Goal: Task Accomplishment & Management: Complete application form

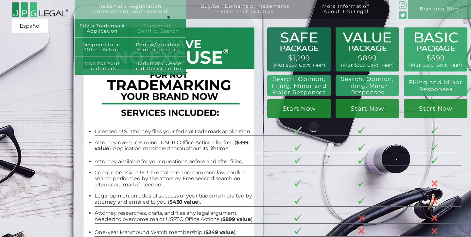
click at [150, 28] on link "Trademark Conflict Search" at bounding box center [158, 28] width 56 height 19
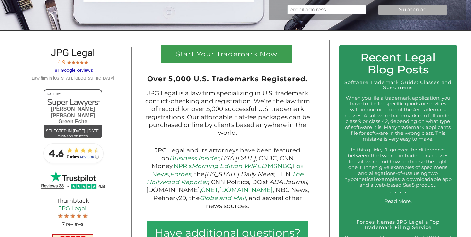
scroll to position [243, 0]
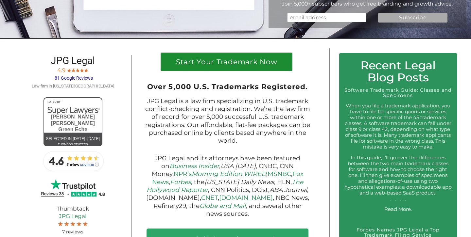
click at [238, 69] on h1 "Start Your Trademark Now" at bounding box center [226, 63] width 122 height 10
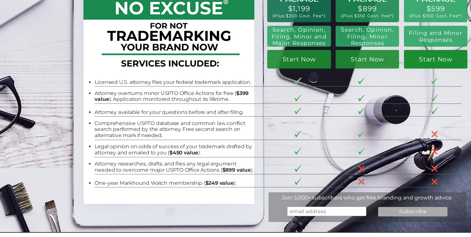
scroll to position [51, 0]
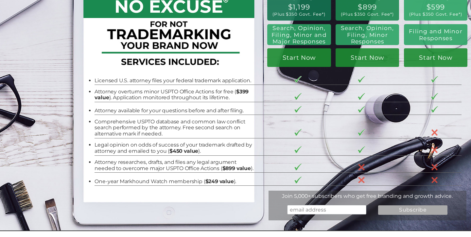
click at [224, 99] on li "Attorney overturns minor USPTO Office Actions for free ( $399 value ). Applicat…" at bounding box center [173, 95] width 158 height 12
click at [281, 126] on tr "Comprehensive USPTO database and common law conflict search performed by the at…" at bounding box center [277, 127] width 367 height 24
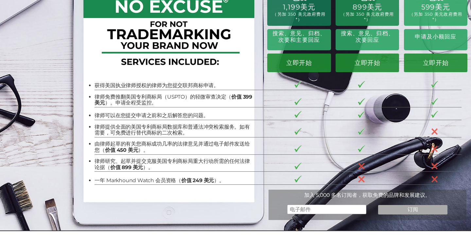
click at [267, 104] on tr "律师免费推翻美国专利商标局（USPTO）的轻微审查决定（ 价值 399 美元 ）。申请全程受监控。" at bounding box center [277, 98] width 367 height 17
click at [172, 159] on font "律师研究、起草并提交克服美国专利商标局重大行动所需的任何法律论据（" at bounding box center [171, 164] width 155 height 12
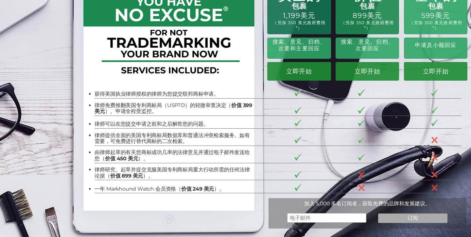
scroll to position [0, 0]
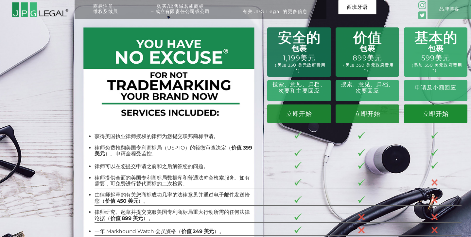
click at [438, 113] on font "立即开始" at bounding box center [436, 114] width 26 height 8
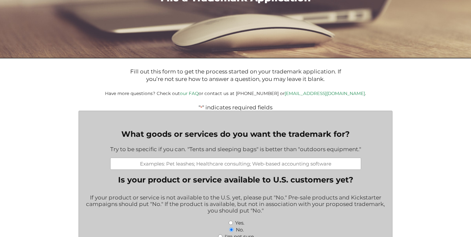
scroll to position [67, 0]
click at [210, 169] on input "What goods or services do you want the trademark for?" at bounding box center [235, 164] width 251 height 12
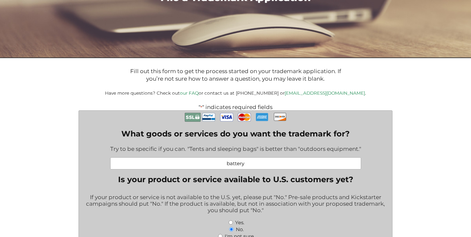
type input "battery"
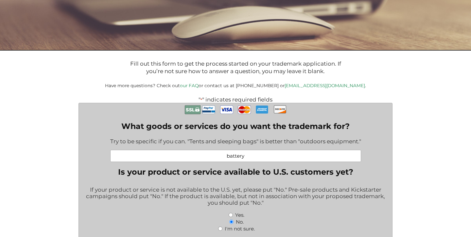
scroll to position [57, 0]
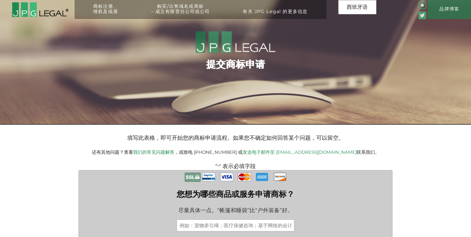
scroll to position [104, 0]
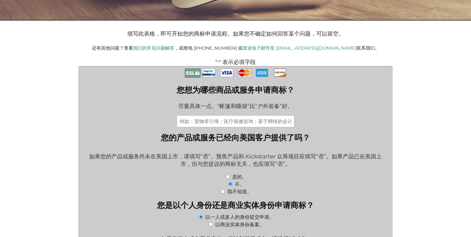
click at [257, 123] on input "您想为哪些商品或服务申请商标？" at bounding box center [235, 121] width 118 height 12
type input "s"
click at [224, 124] on input "Battery" at bounding box center [235, 121] width 118 height 12
click at [286, 123] on input "Battery" at bounding box center [235, 121] width 118 height 12
type input "Battery"
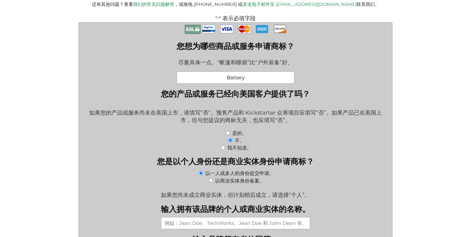
scroll to position [193, 0]
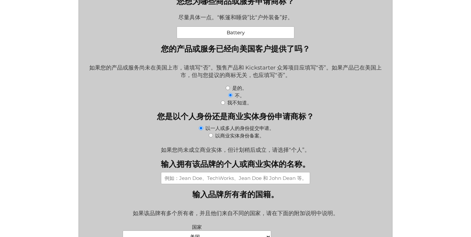
click at [244, 183] on input "输入拥有该品牌的个人或商业实体的名称。" at bounding box center [235, 178] width 149 height 12
type input "China"
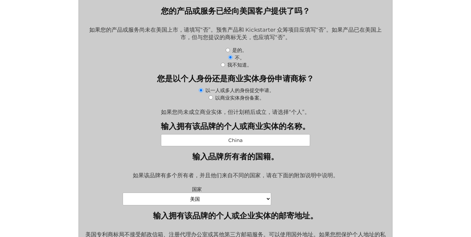
scroll to position [237, 0]
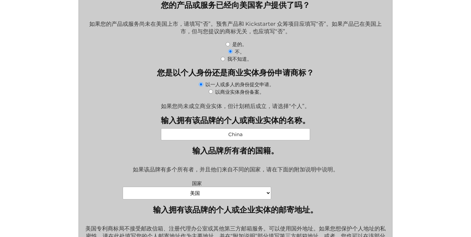
click at [247, 199] on select "阿富汗 阿尔巴尼亚 阿尔及利亚 美属萨摩亚 安道尔 安哥拉 [GEOGRAPHIC_DATA] 南极洲 [GEOGRAPHIC_DATA]和[GEOGRAPH…" at bounding box center [197, 193] width 148 height 13
select select "China"
click at [123, 191] on select "阿富汗 阿尔巴尼亚 阿尔及利亚 美属萨摩亚 安道尔 安哥拉 [GEOGRAPHIC_DATA] 南极洲 [GEOGRAPHIC_DATA]和[GEOGRAPH…" at bounding box center [197, 193] width 148 height 13
click at [261, 135] on input "China" at bounding box center [235, 134] width 149 height 12
type input "C"
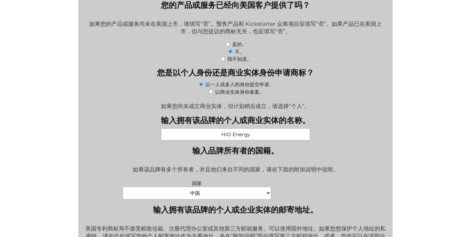
type input "HIO Energy"
click at [347, 110] on div "如果您尚未成立商业实体，但计划稍后成立，请选择“个人”。" at bounding box center [235, 104] width 303 height 12
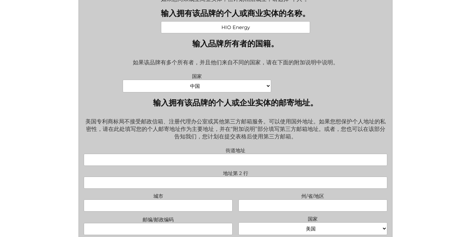
scroll to position [345, 0]
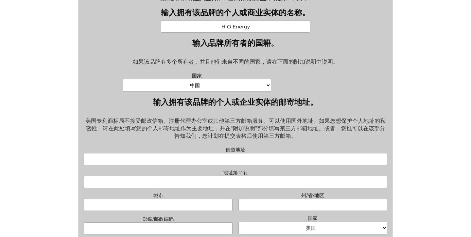
click at [262, 164] on input "街道地址" at bounding box center [235, 159] width 303 height 12
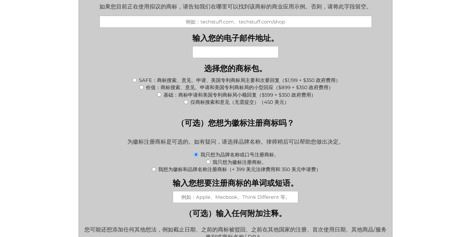
scroll to position [598, 0]
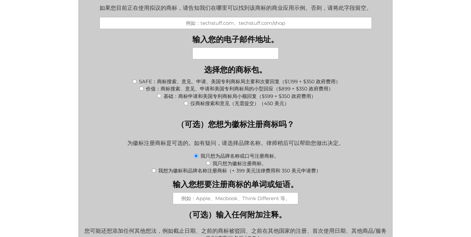
click at [160, 98] on input "基础：商标申请和美国专利商标局小额回复（$599 + $350 政府费用）" at bounding box center [159, 96] width 4 height 4
radio input "true"
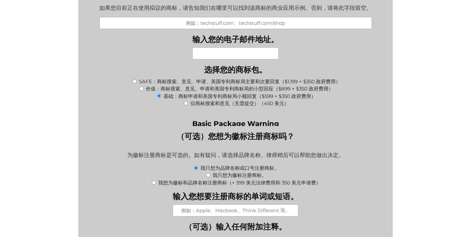
type input "$949.00"
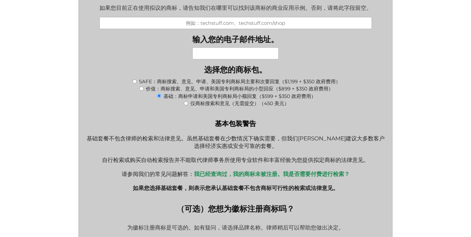
click at [359, 99] on div "基础：商标申请和美国专利商标局小额回复（$599 + $350 政府费用）" at bounding box center [235, 95] width 303 height 7
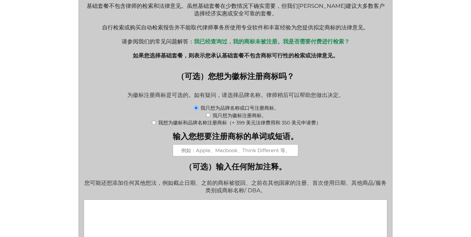
scroll to position [731, 0]
click at [238, 125] on font "我想为徽标和品牌名称注册商标（+ 399 美元法律费用和 350 美元申请费）" at bounding box center [239, 122] width 162 height 6
click at [156, 124] on input "我想为徽标和品牌名称注册商标（+ 399 美元法律费用和 350 美元申请费）" at bounding box center [154, 122] width 4 height 4
radio input "true"
type input "$1,698.00"
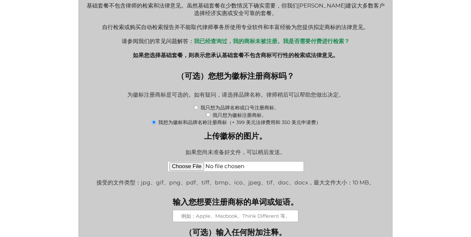
click at [240, 111] on font "我只想为品牌名称或口号注册商标。" at bounding box center [239, 108] width 78 height 6
click at [198, 110] on input "我只想为品牌名称或口号注册商标。" at bounding box center [196, 108] width 4 height 4
radio input "true"
type input "$949.00"
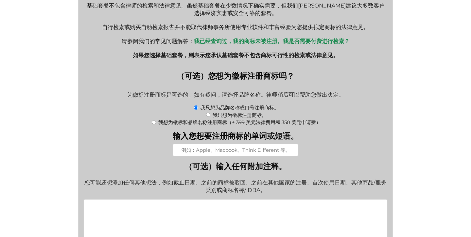
click at [372, 111] on div "我只想为品牌名称或口号注册商标。" at bounding box center [235, 107] width 303 height 7
click at [308, 125] on font "我想为徽标和品牌名称注册商标（+ 399 美元法律费用和 350 美元申请费）" at bounding box center [239, 122] width 162 height 6
click at [156, 124] on input "我想为徽标和品牌名称注册商标（+ 399 美元法律费用和 350 美元申请费）" at bounding box center [154, 122] width 4 height 4
radio input "true"
type input "$1,698.00"
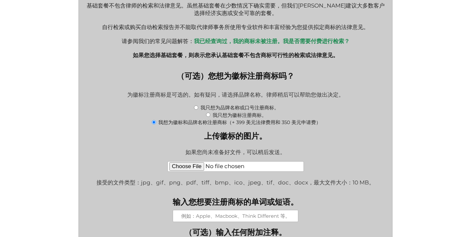
click at [367, 104] on div "为徽标注册商标是可选的。如有疑问，请选择品牌名称。律师稍后可以帮助您做出决定。" at bounding box center [235, 95] width 303 height 17
click at [237, 111] on font "我只想为品牌名称或口号注册商标。" at bounding box center [239, 108] width 78 height 6
click at [198, 110] on input "我只想为品牌名称或口号注册商标。" at bounding box center [196, 108] width 4 height 4
radio input "true"
type input "$949.00"
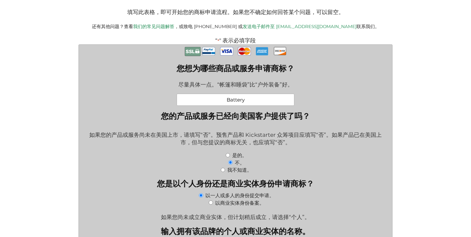
scroll to position [0, 0]
